Goal: Information Seeking & Learning: Learn about a topic

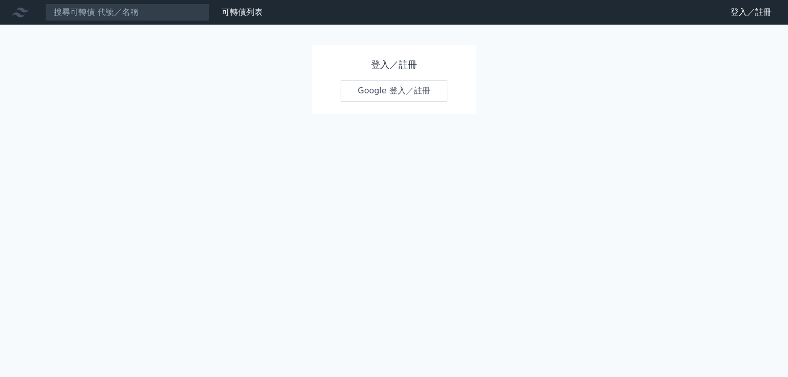
click at [405, 88] on link "Google 登入／註冊" at bounding box center [393, 91] width 107 height 22
click at [404, 88] on link "Google 登入／註冊" at bounding box center [393, 91] width 107 height 22
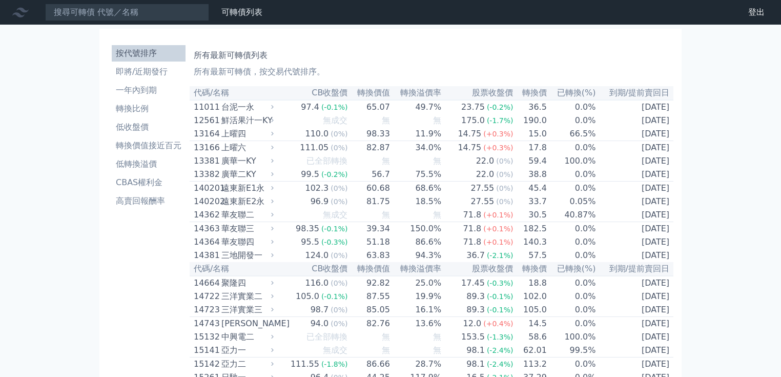
click at [133, 12] on input at bounding box center [127, 12] width 164 height 17
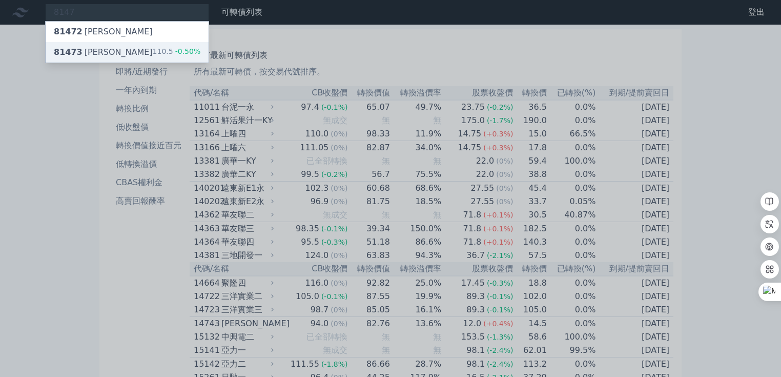
type input "8147"
click at [133, 45] on div "81473 正[PERSON_NAME] 110.5 -0.50%" at bounding box center [127, 52] width 163 height 21
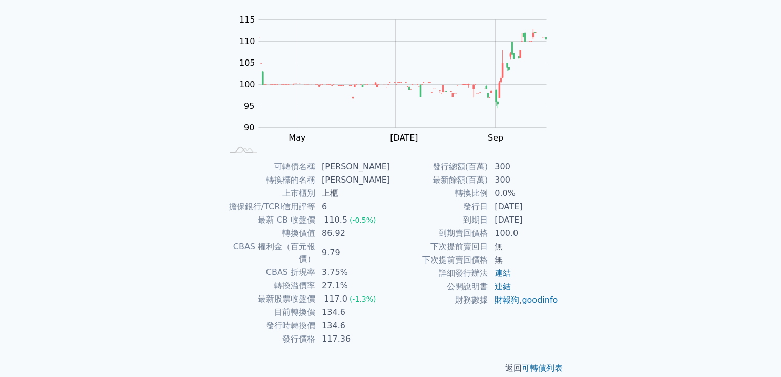
scroll to position [98, 0]
drag, startPoint x: 326, startPoint y: 313, endPoint x: 354, endPoint y: 313, distance: 28.2
click at [354, 317] on td "134.6" at bounding box center [353, 323] width 75 height 13
click at [376, 304] on td "134.6" at bounding box center [353, 310] width 75 height 13
click at [72, 232] on div "可轉債列表 財務數據 可轉債列表 財務數據 登出 登出 可轉債列表 › 81473 正[PERSON_NAME] 81473 正淩三 可轉債詳細資訊 Zoom…" at bounding box center [390, 145] width 781 height 487
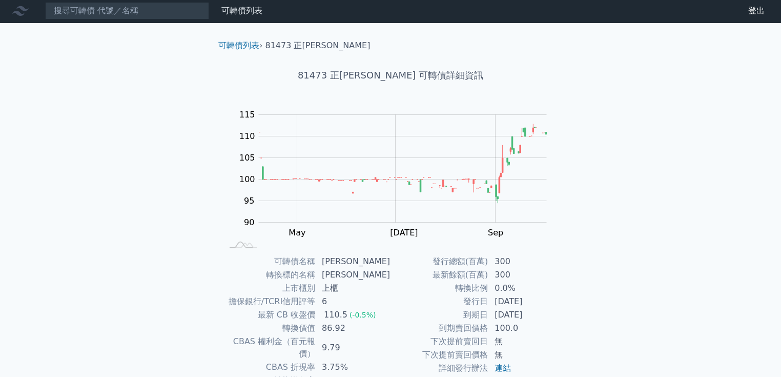
scroll to position [0, 0]
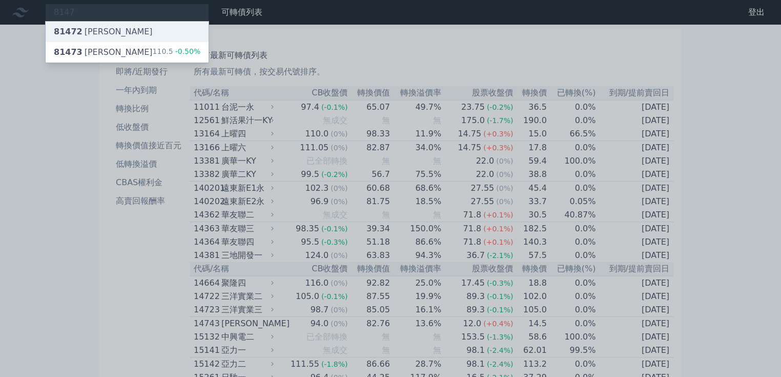
click at [108, 25] on div "81472 正[PERSON_NAME]" at bounding box center [127, 32] width 163 height 21
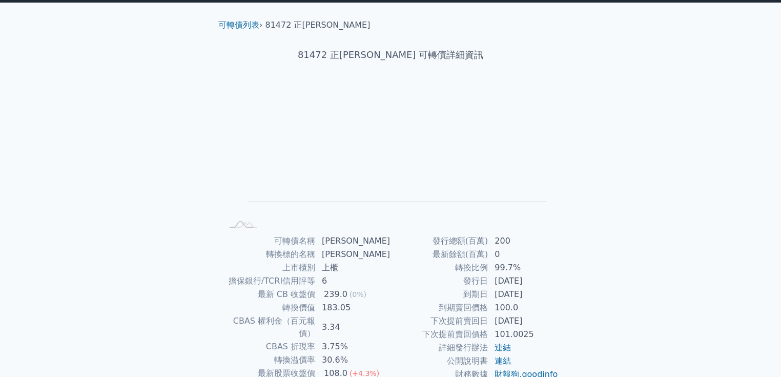
scroll to position [82, 0]
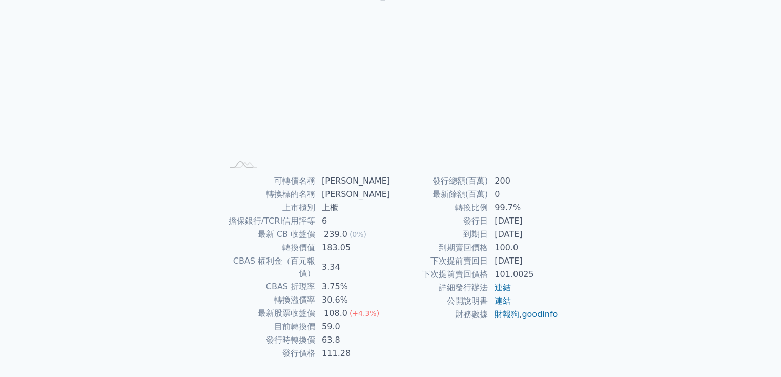
drag, startPoint x: 491, startPoint y: 234, endPoint x: 558, endPoint y: 232, distance: 66.7
click at [558, 232] on td "[DATE]" at bounding box center [524, 234] width 70 height 13
click at [519, 205] on td "99.7%" at bounding box center [524, 207] width 70 height 13
drag, startPoint x: 488, startPoint y: 219, endPoint x: 526, endPoint y: 224, distance: 38.3
click at [526, 224] on tr "發行日 [DATE]" at bounding box center [475, 220] width 168 height 13
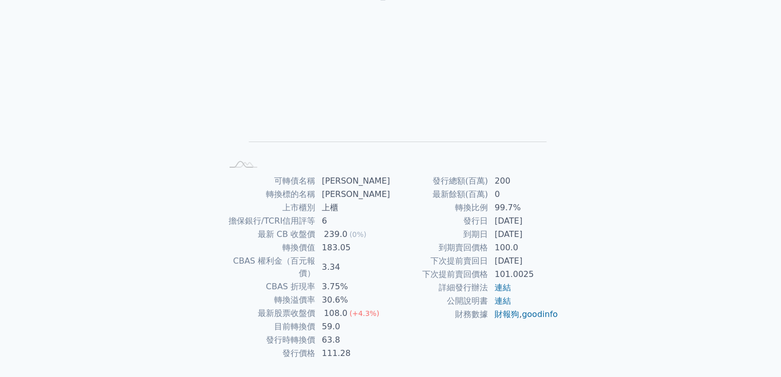
click at [474, 231] on td "到期日" at bounding box center [440, 234] width 98 height 13
